Goal: Find specific page/section: Find specific page/section

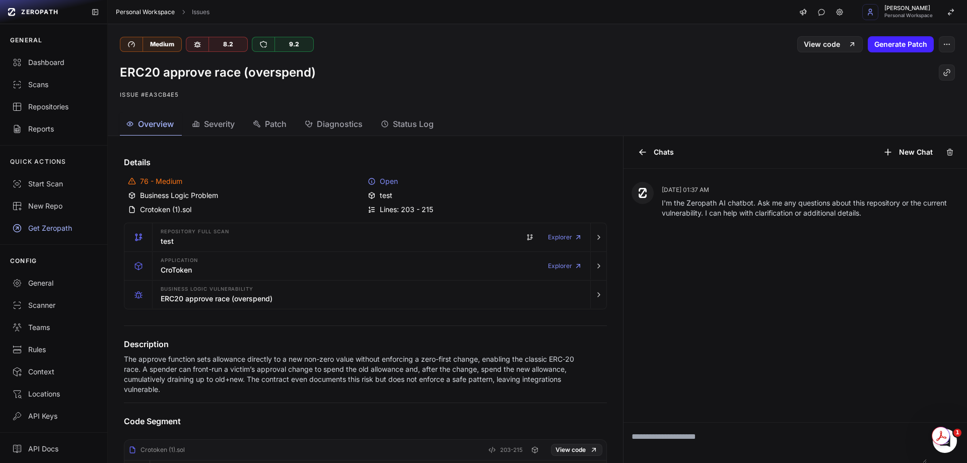
click at [128, 13] on link "Personal Workspace" at bounding box center [145, 12] width 59 height 8
click at [41, 59] on div "Dashboard" at bounding box center [53, 62] width 83 height 10
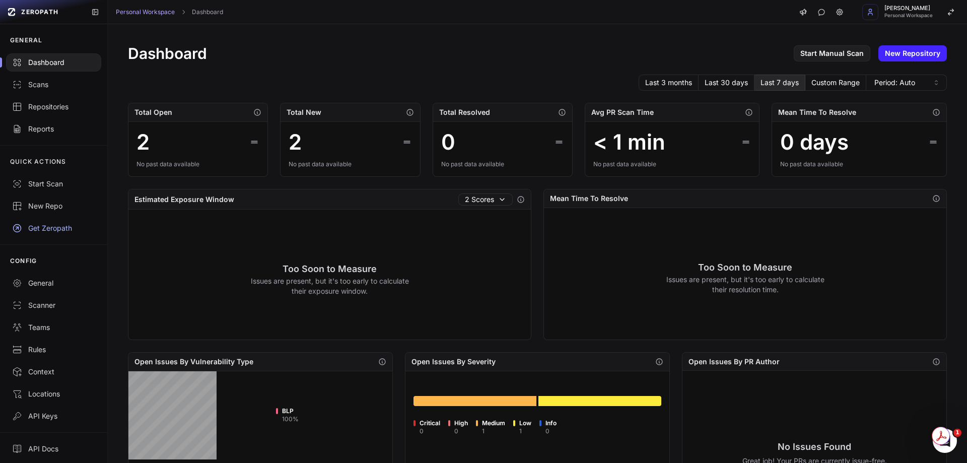
click at [479, 420] on li "Medium 1" at bounding box center [490, 427] width 29 height 15
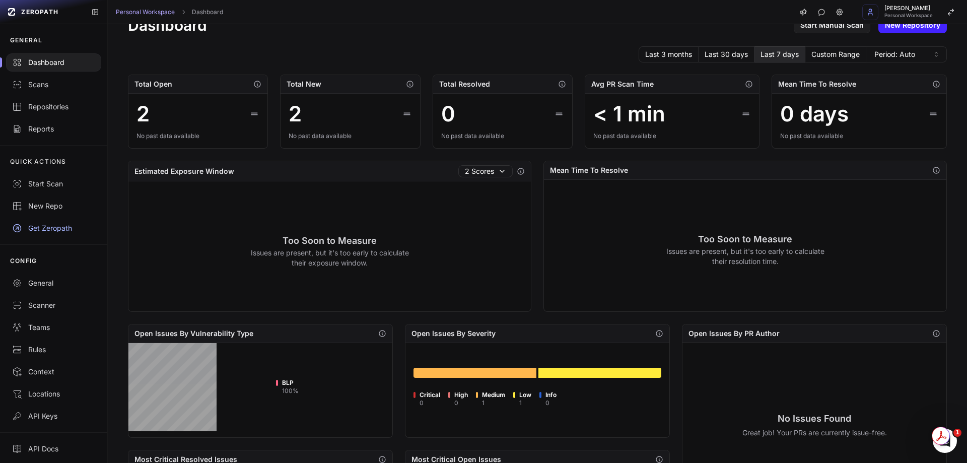
scroll to position [287, 0]
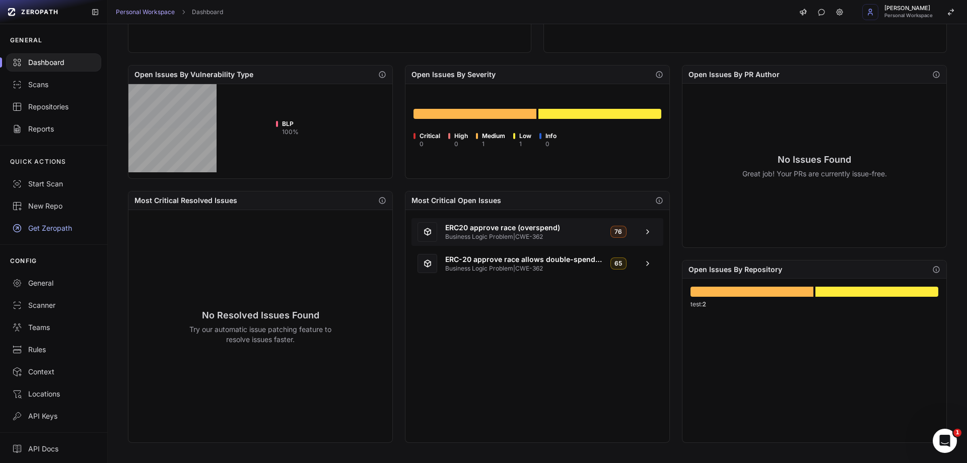
click at [642, 231] on span at bounding box center [647, 232] width 20 height 8
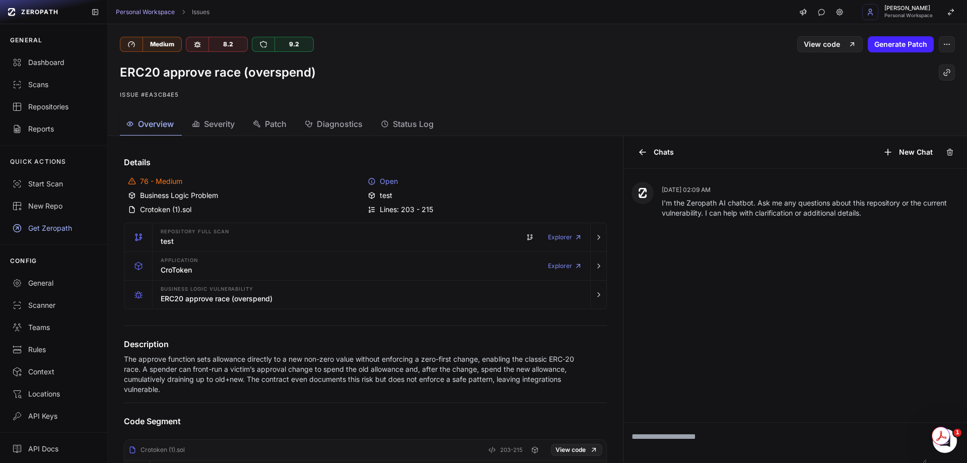
click at [194, 196] on div "Business Logic Problem" at bounding box center [245, 195] width 235 height 10
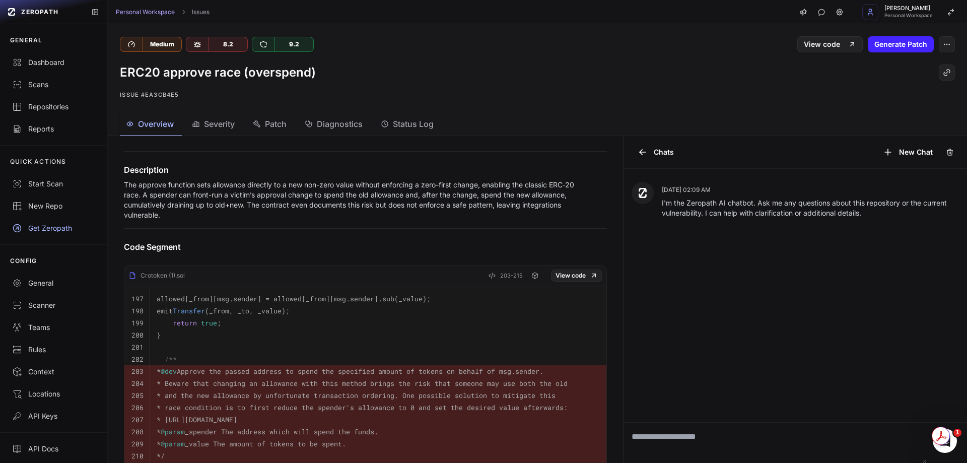
scroll to position [252, 0]
